Goal: Transaction & Acquisition: Purchase product/service

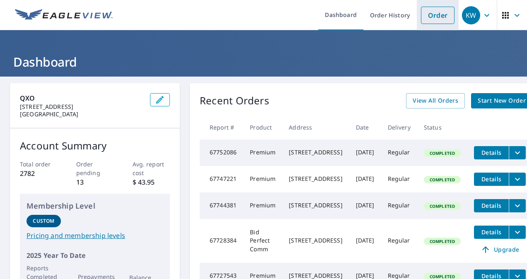
click at [430, 12] on link "Order" at bounding box center [438, 15] width 34 height 17
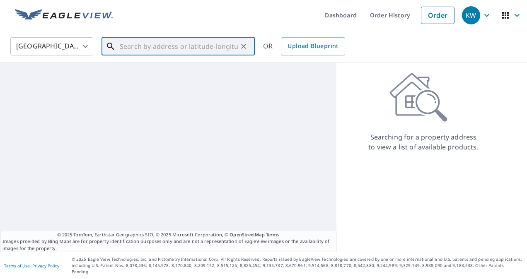
click at [130, 51] on input "text" at bounding box center [179, 46] width 118 height 23
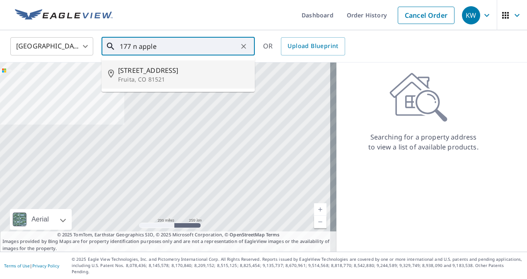
click at [136, 68] on span "177 N Apple St" at bounding box center [183, 70] width 130 height 10
type input "177 N Apple St Fruita, CO 81521"
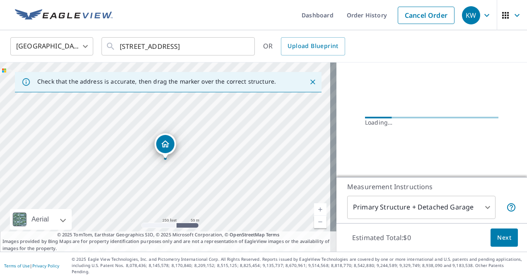
scroll to position [71, 0]
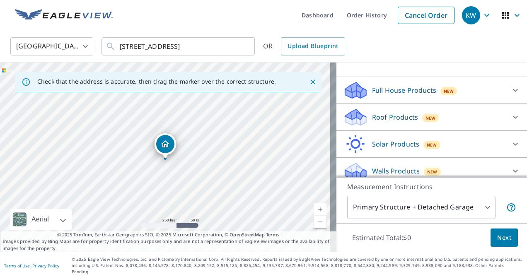
click at [387, 114] on p "Roof Products" at bounding box center [395, 117] width 46 height 10
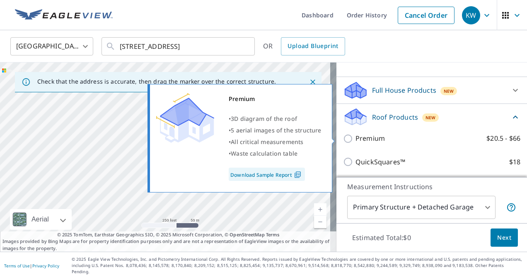
click at [356, 137] on p "Premium" at bounding box center [370, 138] width 29 height 10
click at [351, 137] on input "Premium $20.5 - $66" at bounding box center [349, 139] width 12 height 10
checkbox input "true"
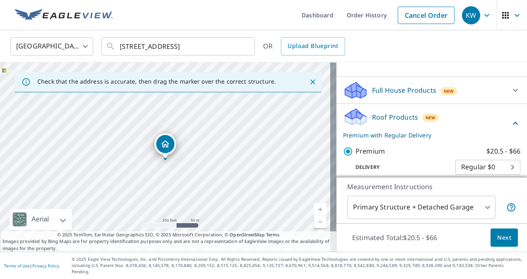
click at [497, 243] on span "Next" at bounding box center [504, 238] width 14 height 10
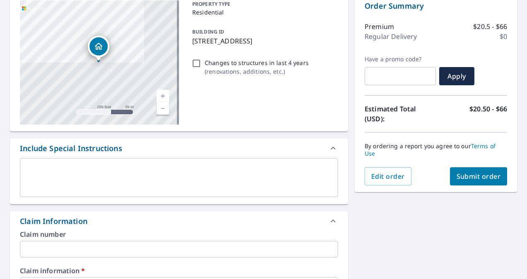
scroll to position [118, 0]
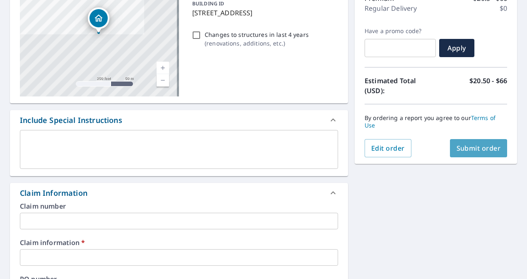
click at [480, 143] on button "Submit order" at bounding box center [479, 148] width 58 height 18
checkbox input "true"
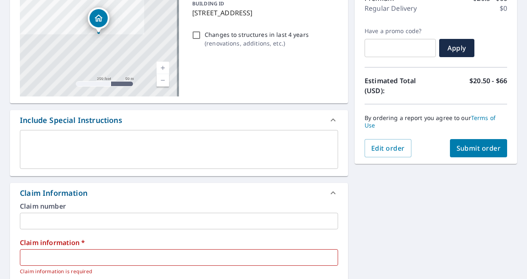
click at [100, 224] on input "text" at bounding box center [179, 221] width 318 height 17
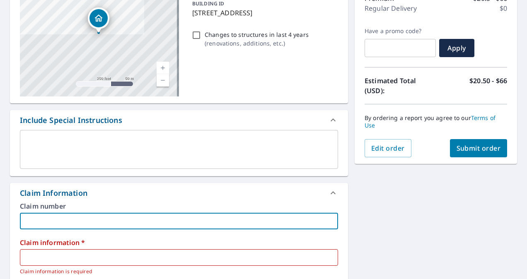
type input "d"
checkbox input "true"
type input "de"
checkbox input "true"
type input "dez"
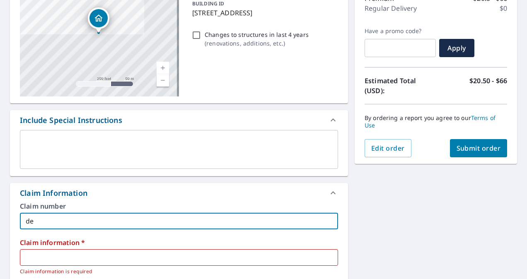
checkbox input "true"
type input "dez"
checkbox input "true"
type input "dez"
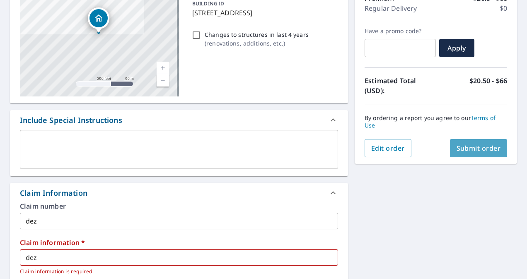
click at [461, 150] on span "Submit order" at bounding box center [479, 148] width 44 height 9
checkbox input "true"
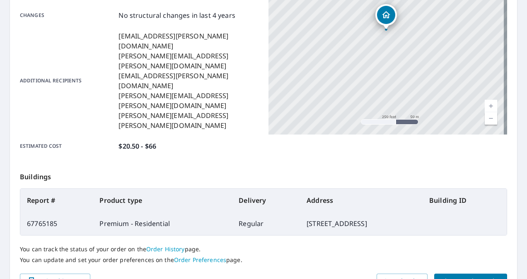
scroll to position [198, 0]
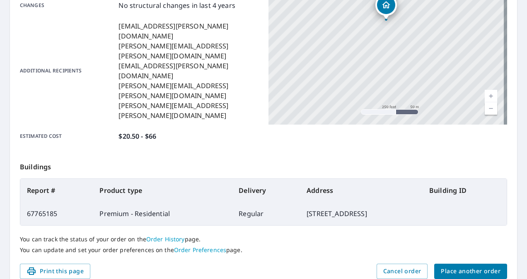
click at [453, 266] on span "Place another order" at bounding box center [471, 271] width 60 height 10
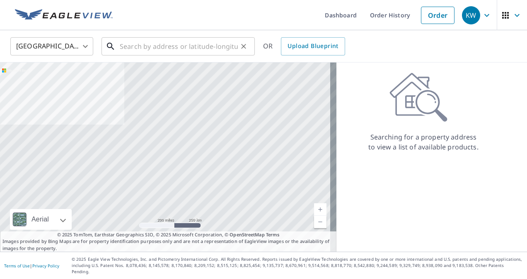
click at [169, 51] on input "text" at bounding box center [179, 46] width 118 height 23
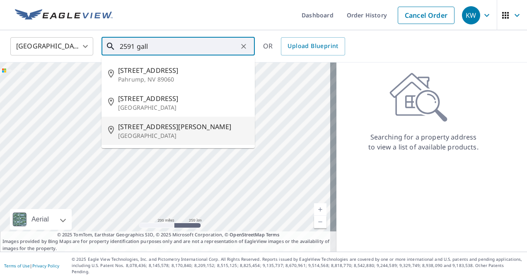
click at [137, 135] on p "Grand Junction, CO 81505" at bounding box center [183, 136] width 130 height 8
type input "2591 Galley Ln Grand Junction, CO 81505"
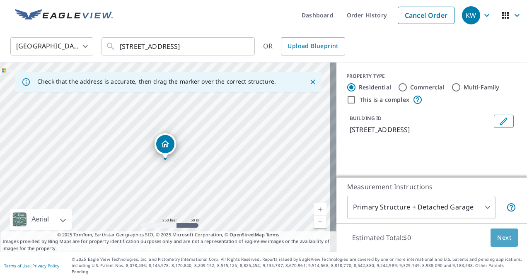
click at [491, 241] on button "Next" at bounding box center [504, 238] width 27 height 19
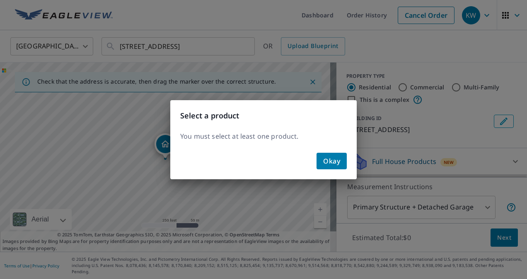
click at [326, 159] on span "Okay" at bounding box center [331, 161] width 17 height 12
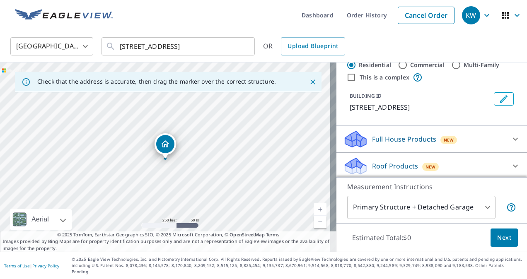
scroll to position [24, 0]
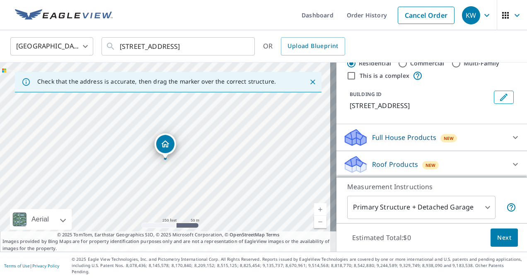
click at [422, 161] on div "New" at bounding box center [430, 165] width 17 height 8
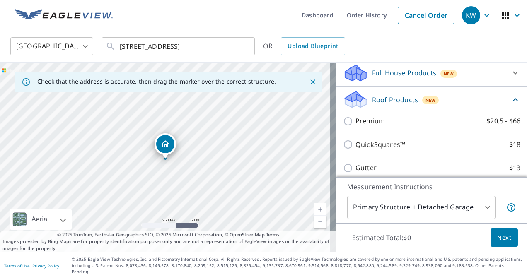
scroll to position [92, 0]
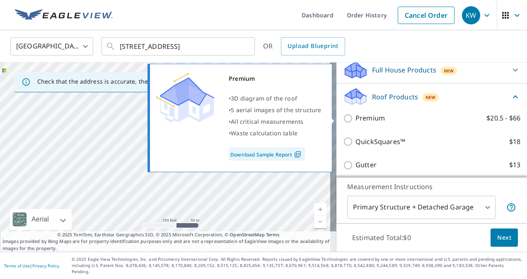
click at [343, 120] on input "Premium $20.5 - $66" at bounding box center [349, 119] width 12 height 10
checkbox input "true"
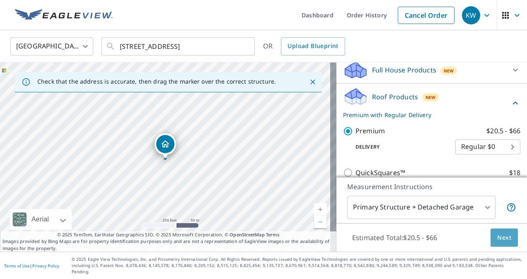
click at [501, 243] on span "Next" at bounding box center [504, 238] width 14 height 10
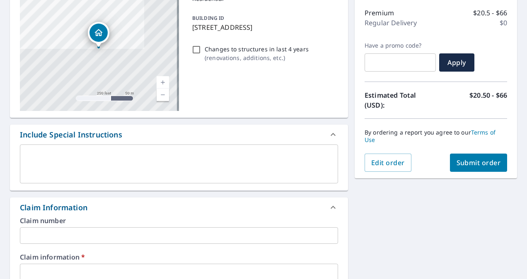
scroll to position [124, 0]
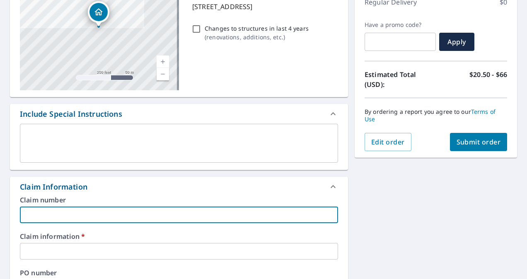
click at [85, 210] on input "text" at bounding box center [179, 215] width 318 height 17
type input "dez"
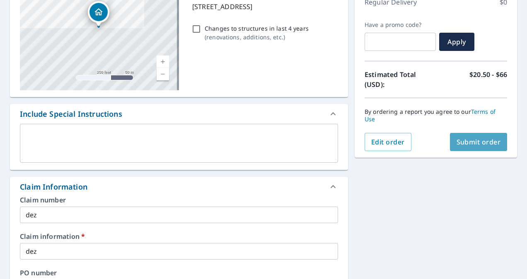
click at [484, 138] on span "Submit order" at bounding box center [479, 142] width 44 height 9
checkbox input "true"
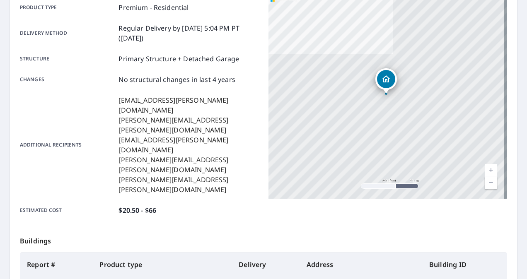
scroll to position [208, 0]
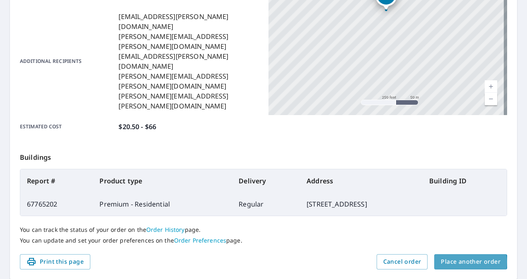
click at [464, 257] on span "Place another order" at bounding box center [471, 262] width 60 height 10
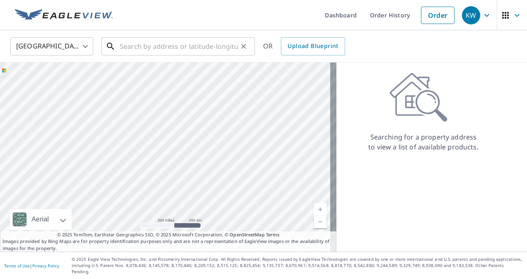
click at [187, 52] on input "text" at bounding box center [179, 46] width 118 height 23
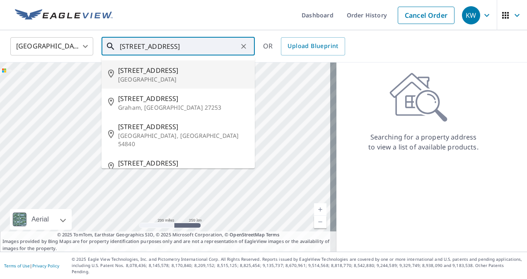
click at [159, 75] on p "Grand Junction, CO 81503" at bounding box center [183, 79] width 130 height 8
type input "310 Pine St Grand Junction, CO 81503"
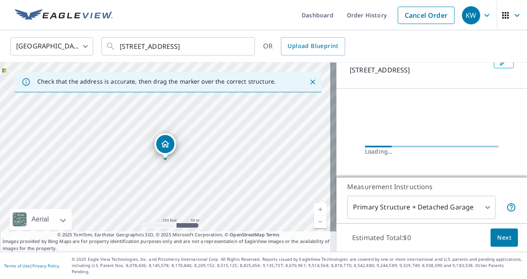
scroll to position [58, 0]
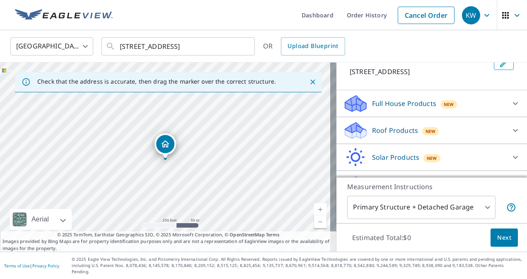
click at [373, 128] on p "Roof Products" at bounding box center [395, 131] width 46 height 10
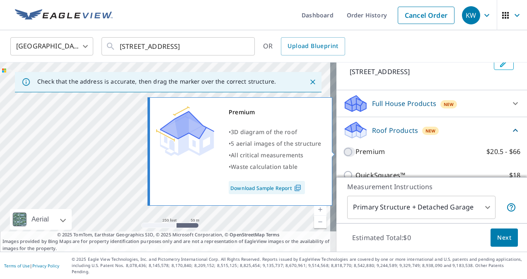
click at [343, 154] on input "Premium $20.5 - $66" at bounding box center [349, 152] width 12 height 10
checkbox input "true"
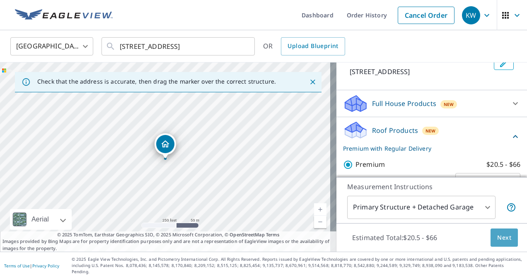
click at [491, 240] on button "Next" at bounding box center [504, 238] width 27 height 19
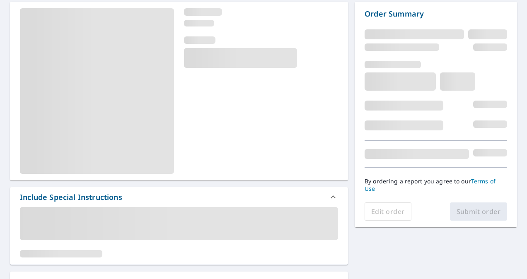
scroll to position [102, 0]
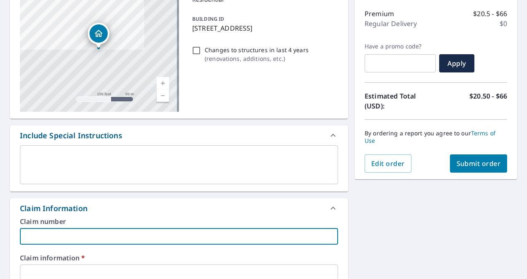
click at [36, 230] on input "text" at bounding box center [179, 236] width 318 height 17
type input "dez"
click at [462, 166] on span "Submit order" at bounding box center [479, 163] width 44 height 9
checkbox input "true"
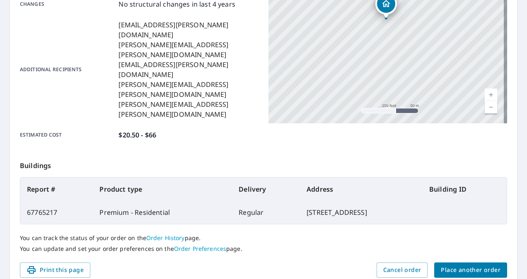
scroll to position [203, 0]
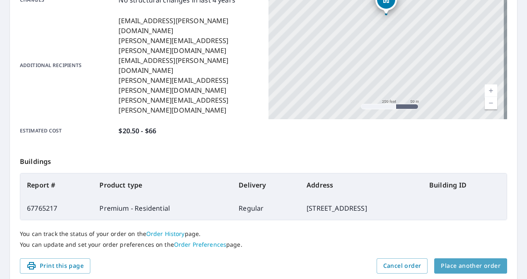
click at [474, 261] on span "Place another order" at bounding box center [471, 266] width 60 height 10
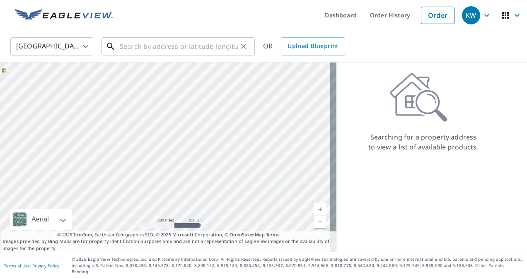
click at [133, 49] on input "text" at bounding box center [179, 46] width 118 height 23
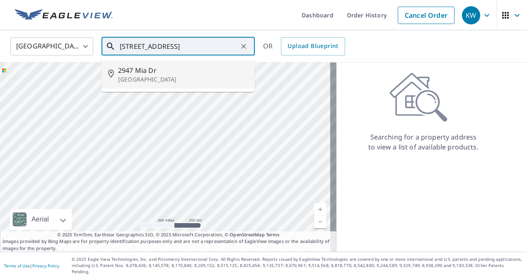
click at [144, 74] on span "2947 Mia Dr" at bounding box center [183, 70] width 130 height 10
type input "2947 Mia Dr Grand Junction, CO 81503"
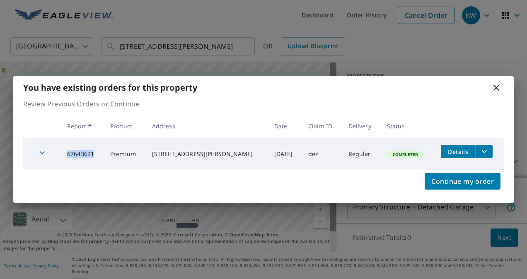
drag, startPoint x: 96, startPoint y: 152, endPoint x: 66, endPoint y: 151, distance: 29.8
click at [66, 151] on td "67643621" at bounding box center [81, 153] width 43 height 31
copy td "67643621"
click at [471, 176] on span "Continue my order" at bounding box center [462, 182] width 63 height 12
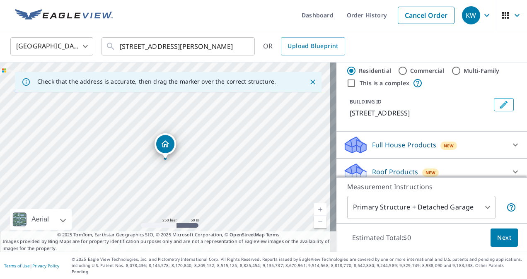
scroll to position [71, 0]
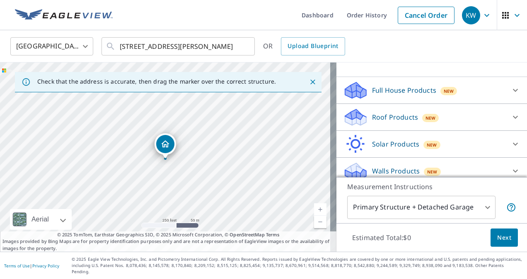
click at [373, 119] on p "Roof Products" at bounding box center [395, 117] width 46 height 10
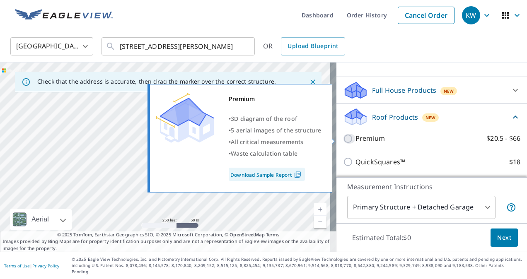
click at [343, 140] on input "Premium $20.5 - $66" at bounding box center [349, 139] width 12 height 10
checkbox input "true"
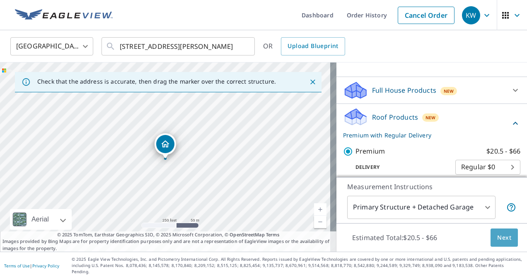
click at [498, 243] on span "Next" at bounding box center [504, 238] width 14 height 10
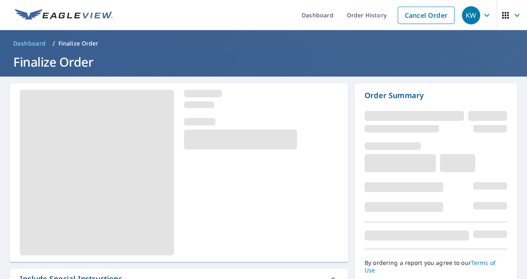
click at [498, 247] on div at bounding box center [436, 235] width 143 height 27
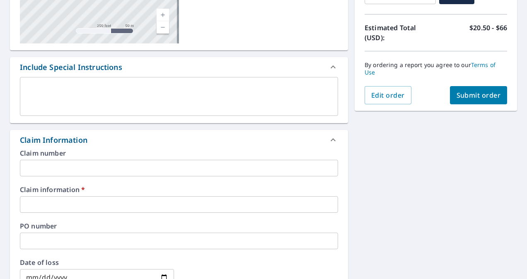
scroll to position [170, 0]
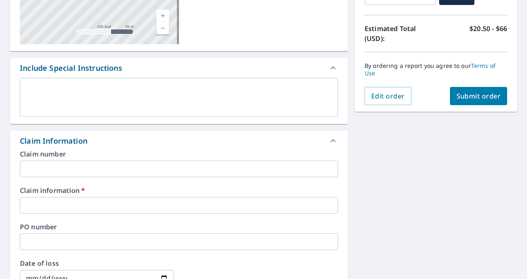
click at [123, 167] on input "text" at bounding box center [179, 169] width 318 height 17
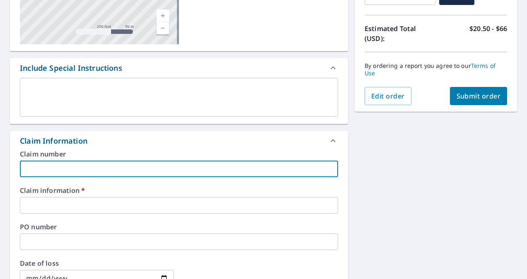
type input "dez"
click at [464, 99] on span "Submit order" at bounding box center [479, 96] width 44 height 9
checkbox input "true"
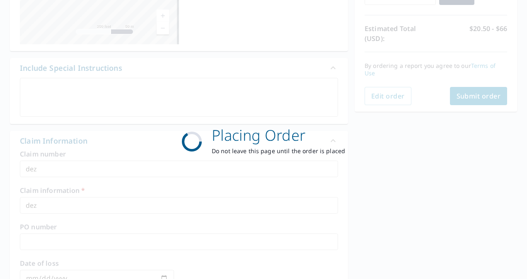
click at [464, 99] on div "Placing Order Do not leave this page until the order is placed" at bounding box center [263, 139] width 527 height 279
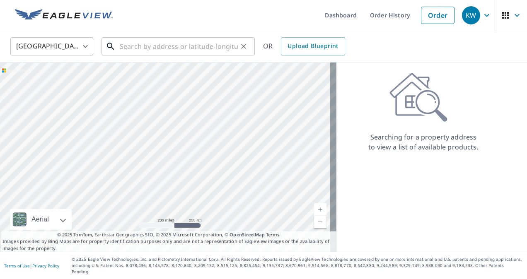
click at [212, 44] on input "text" at bounding box center [179, 46] width 118 height 23
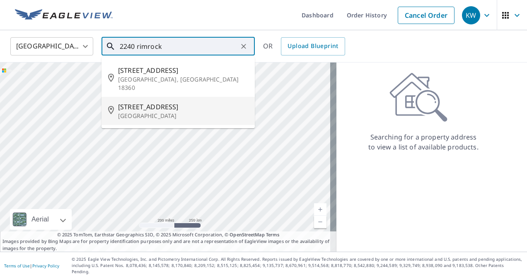
click at [161, 102] on span "2240 Rimrock Rd" at bounding box center [183, 107] width 130 height 10
type input "2240 Rimrock Rd Grand Junction, CO 81507"
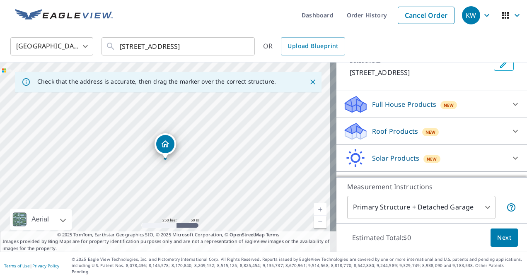
scroll to position [58, 0]
click at [392, 135] on p "Roof Products" at bounding box center [395, 131] width 46 height 10
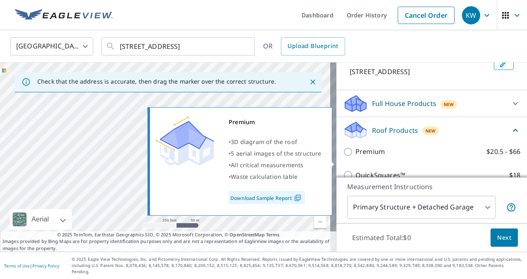
click at [365, 157] on p "Premium" at bounding box center [370, 152] width 29 height 10
click at [356, 157] on input "Premium $20.5 - $66" at bounding box center [349, 152] width 12 height 10
checkbox input "true"
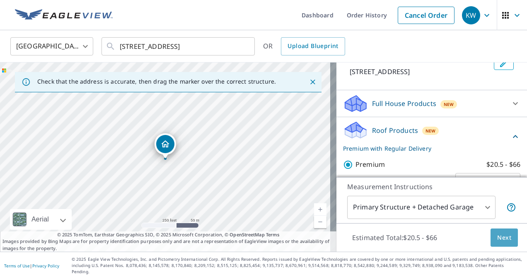
click at [491, 242] on button "Next" at bounding box center [504, 238] width 27 height 19
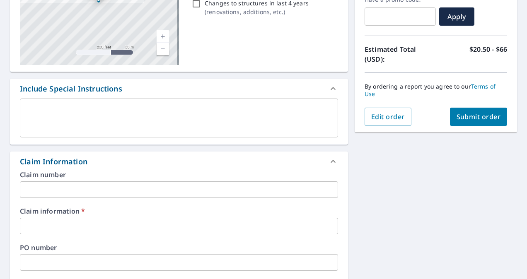
scroll to position [170, 0]
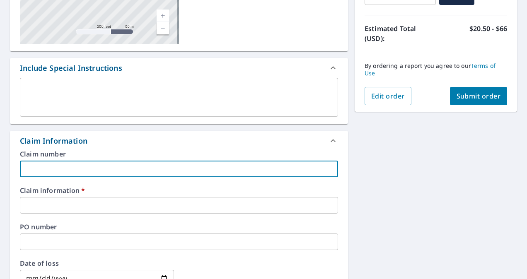
click at [101, 173] on input "text" at bounding box center [179, 169] width 318 height 17
type input "dez"
click at [457, 98] on span "Submit order" at bounding box center [479, 96] width 44 height 9
checkbox input "true"
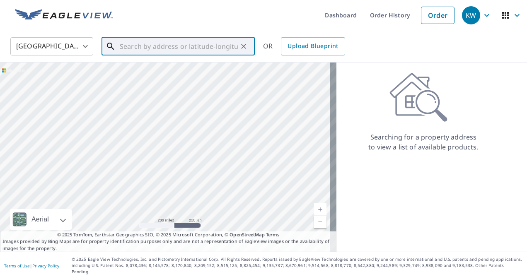
click at [131, 47] on input "text" at bounding box center [179, 46] width 118 height 23
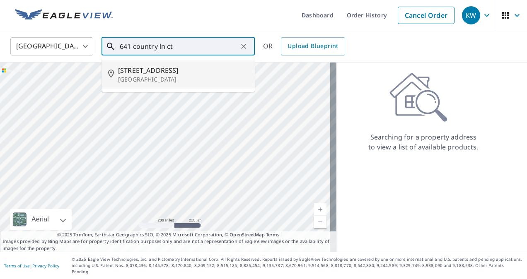
click at [177, 78] on p "Grand Junction, CO 81504" at bounding box center [183, 79] width 130 height 8
type input "641 Country Lane Ct Grand Junction, CO 81504"
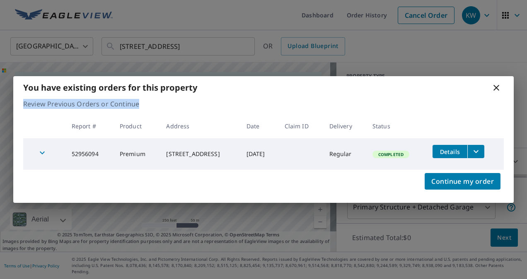
drag, startPoint x: 516, startPoint y: 92, endPoint x: 517, endPoint y: 111, distance: 18.2
click at [517, 111] on div "You have existing orders for this property Review Previous Orders or Continue R…" at bounding box center [263, 139] width 527 height 279
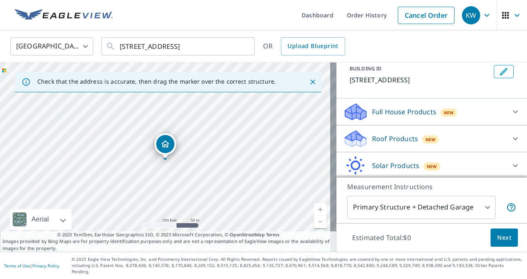
scroll to position [57, 0]
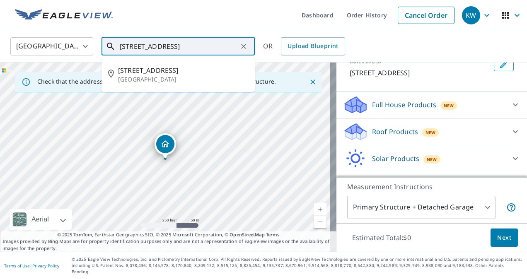
click at [235, 48] on input "641 Country Lane Ct Grand Junction, CO 81504" at bounding box center [179, 46] width 118 height 23
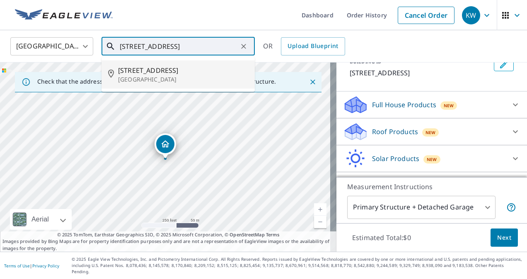
click at [215, 66] on span "641 Country Lane Ct" at bounding box center [183, 70] width 130 height 10
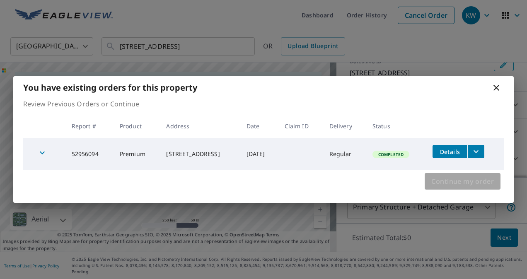
click at [461, 180] on span "Continue my order" at bounding box center [462, 182] width 63 height 12
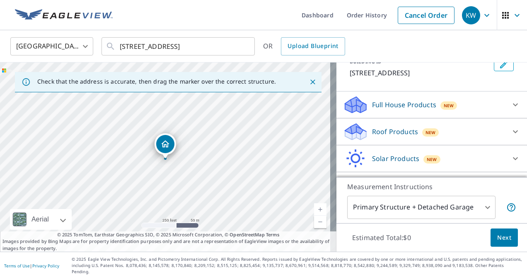
click at [400, 137] on p "Roof Products" at bounding box center [395, 132] width 46 height 10
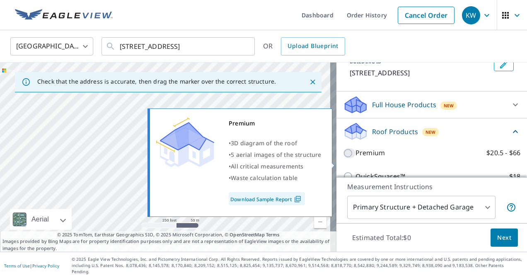
click at [343, 158] on input "Premium $20.5 - $66" at bounding box center [349, 153] width 12 height 10
checkbox input "true"
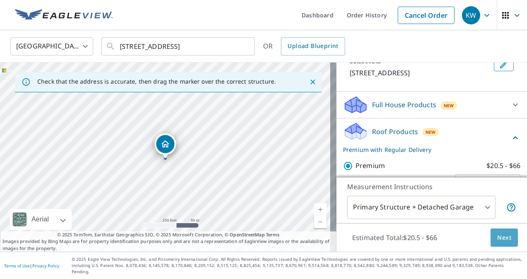
click at [497, 243] on span "Next" at bounding box center [504, 238] width 14 height 10
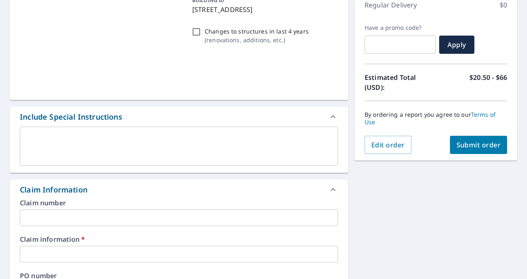
scroll to position [155, 0]
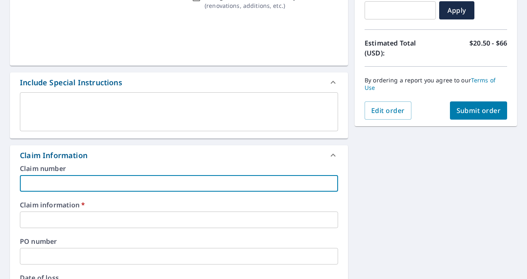
click at [212, 182] on input "text" at bounding box center [179, 183] width 318 height 17
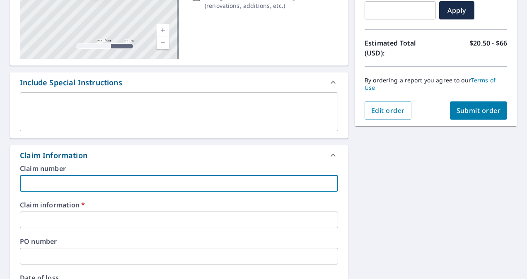
type input "dez"
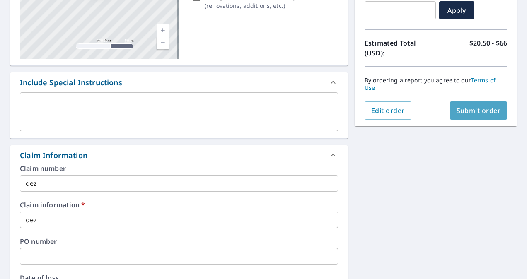
click at [457, 112] on span "Submit order" at bounding box center [479, 110] width 44 height 9
checkbox input "true"
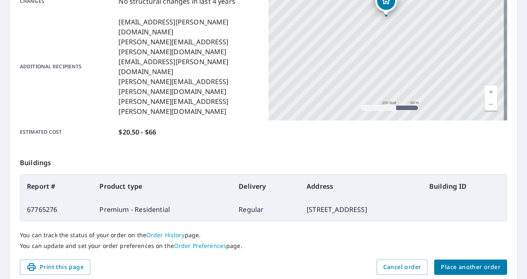
scroll to position [208, 0]
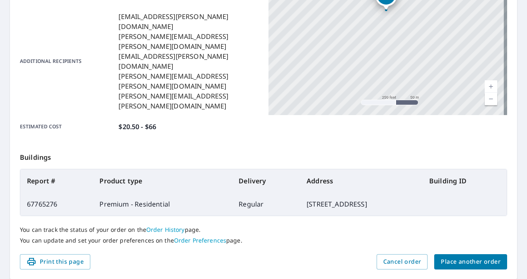
click at [475, 257] on span "Place another order" at bounding box center [471, 262] width 60 height 10
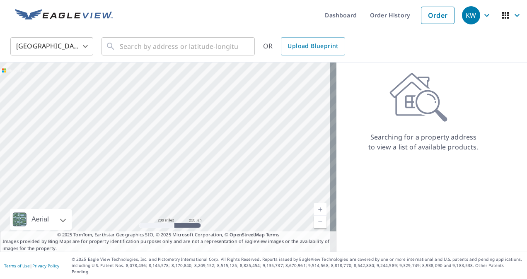
click at [475, 236] on div "Searching for a property address to view a list of available products." at bounding box center [423, 157] width 174 height 189
click at [170, 41] on input "text" at bounding box center [179, 46] width 118 height 23
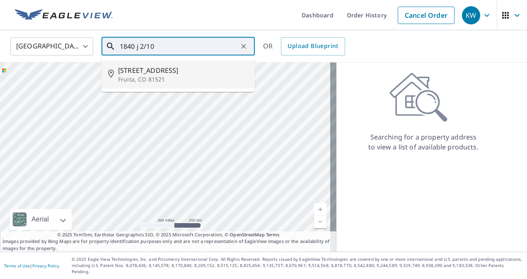
click at [160, 67] on span "1840 J 2/10 Rd" at bounding box center [183, 70] width 130 height 10
type input "1840 J 2/10 Rd Fruita, CO 81521"
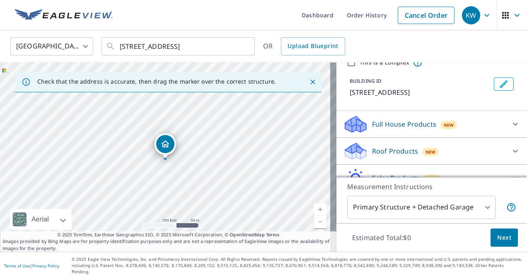
scroll to position [41, 0]
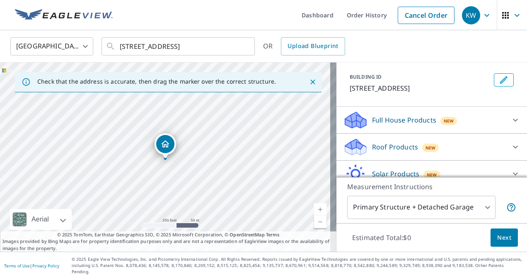
click at [399, 148] on p "Roof Products" at bounding box center [395, 147] width 46 height 10
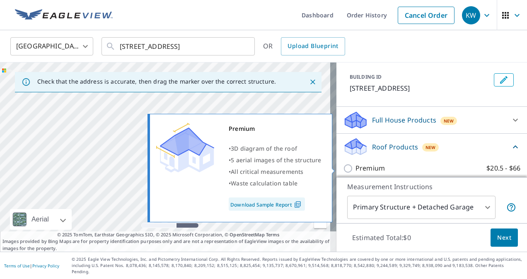
click at [372, 168] on p "Premium" at bounding box center [370, 168] width 29 height 10
click at [356, 168] on input "Premium $20.5 - $66" at bounding box center [349, 169] width 12 height 10
checkbox input "true"
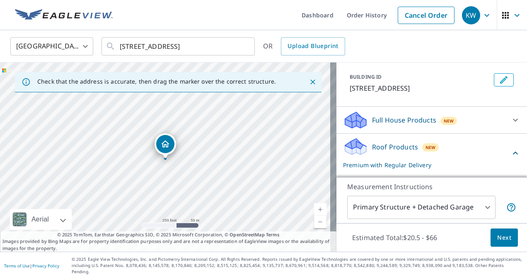
click at [498, 243] on span "Next" at bounding box center [504, 238] width 14 height 10
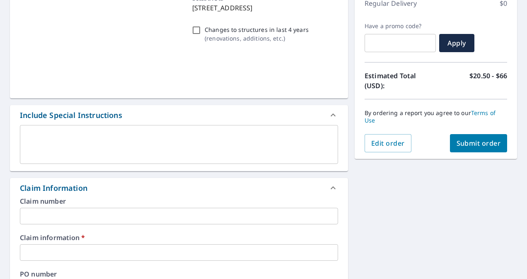
scroll to position [136, 0]
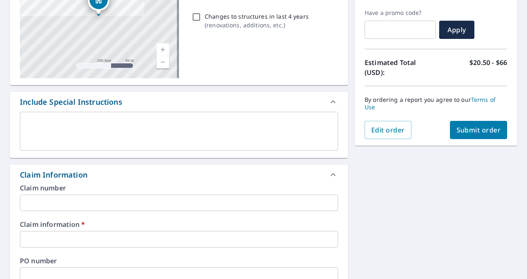
click at [187, 204] on input "text" at bounding box center [179, 203] width 318 height 17
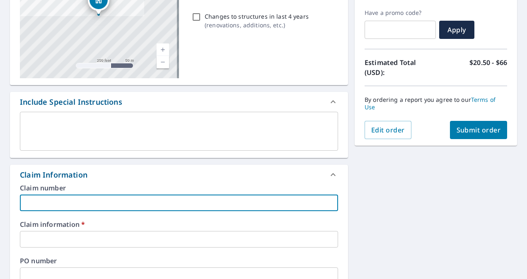
type input "dez"
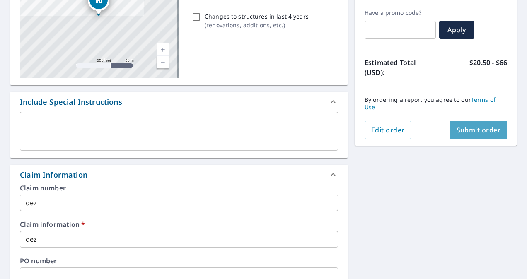
click at [456, 138] on button "Submit order" at bounding box center [479, 130] width 58 height 18
checkbox input "true"
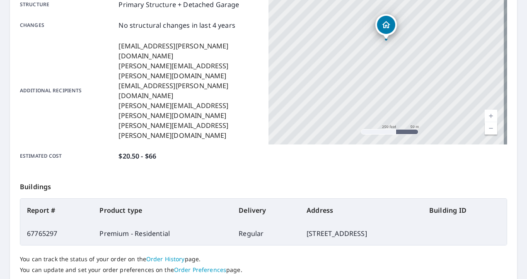
scroll to position [188, 0]
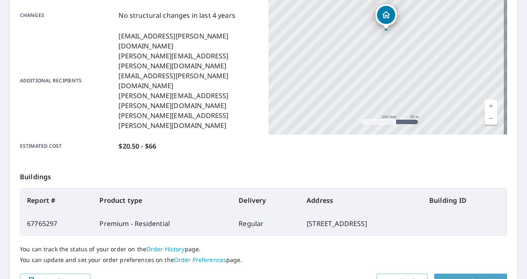
click at [479, 274] on button "Place another order" at bounding box center [470, 281] width 73 height 15
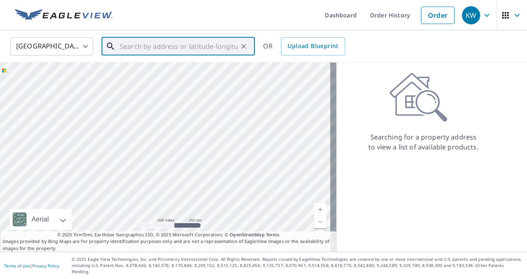
click at [199, 47] on input "text" at bounding box center [179, 46] width 118 height 23
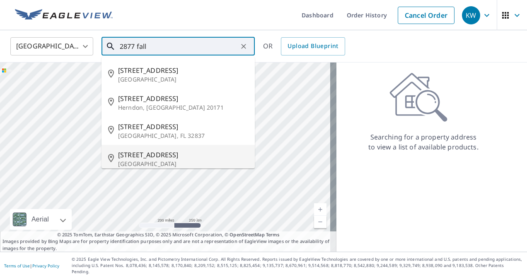
click at [186, 159] on span "2877 Fall Creek Dr" at bounding box center [183, 155] width 130 height 10
type input "2877 Fall Creek Dr Grand Junction, CO 81503"
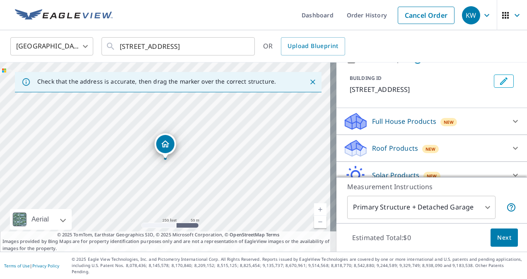
scroll to position [47, 0]
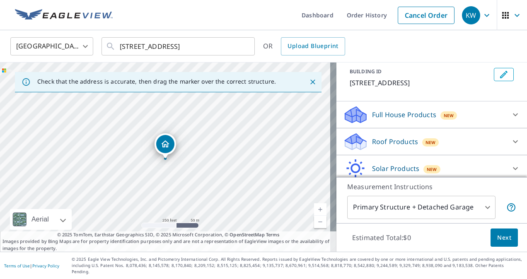
click at [395, 147] on p "Roof Products" at bounding box center [395, 142] width 46 height 10
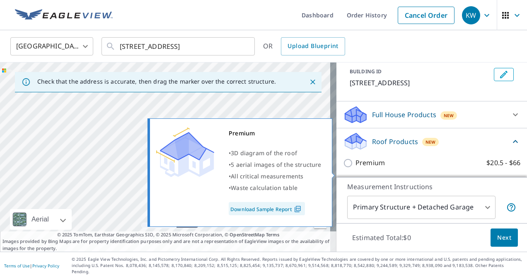
click at [343, 168] on input "Premium $20.5 - $66" at bounding box center [349, 163] width 12 height 10
checkbox input "true"
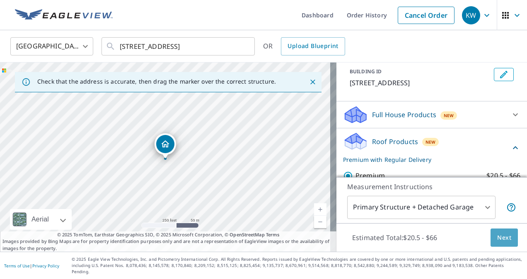
click at [497, 243] on span "Next" at bounding box center [504, 238] width 14 height 10
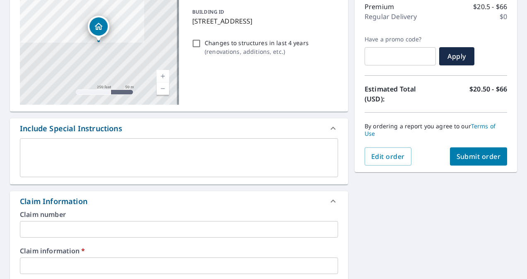
scroll to position [128, 0]
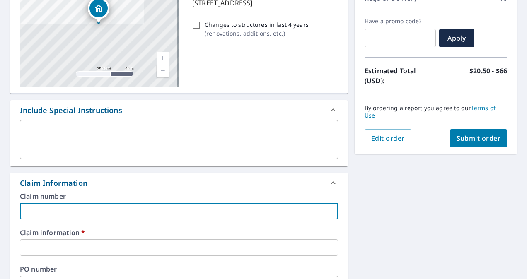
click at [38, 211] on input "text" at bounding box center [179, 211] width 318 height 17
type input "dez"
click at [482, 142] on span "Submit order" at bounding box center [479, 138] width 44 height 9
checkbox input "true"
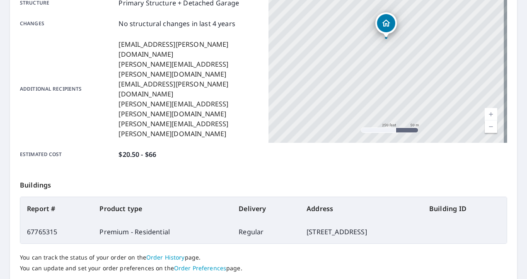
scroll to position [208, 0]
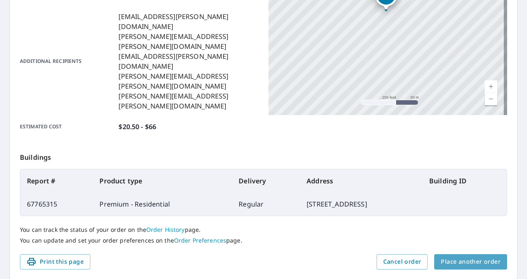
click at [466, 257] on span "Place another order" at bounding box center [471, 262] width 60 height 10
